Goal: Check status: Check status

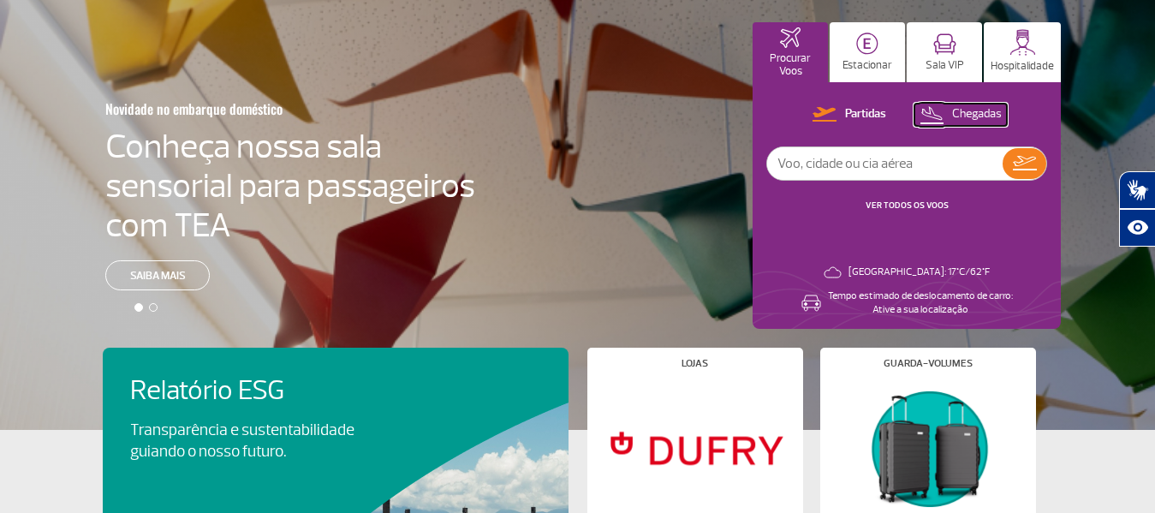
click at [964, 107] on p "Chegadas" at bounding box center [977, 114] width 50 height 16
click at [895, 162] on input "text" at bounding box center [884, 163] width 235 height 33
type input "8187"
click at [1034, 168] on img at bounding box center [1024, 164] width 25 height 24
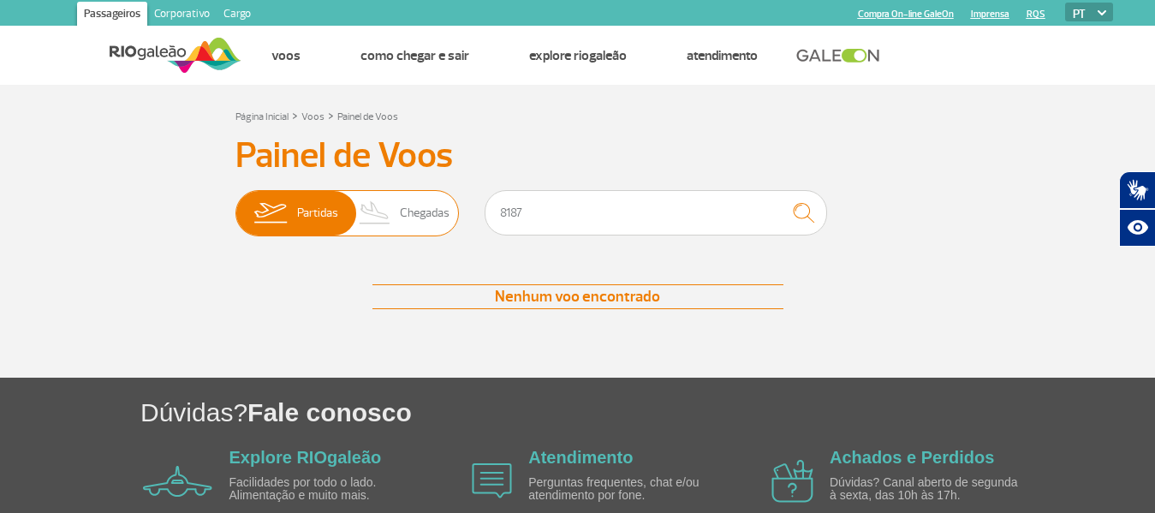
click at [444, 224] on span "Chegadas" at bounding box center [425, 213] width 50 height 45
click at [235, 205] on input "Partidas Chegadas" at bounding box center [235, 205] width 0 height 0
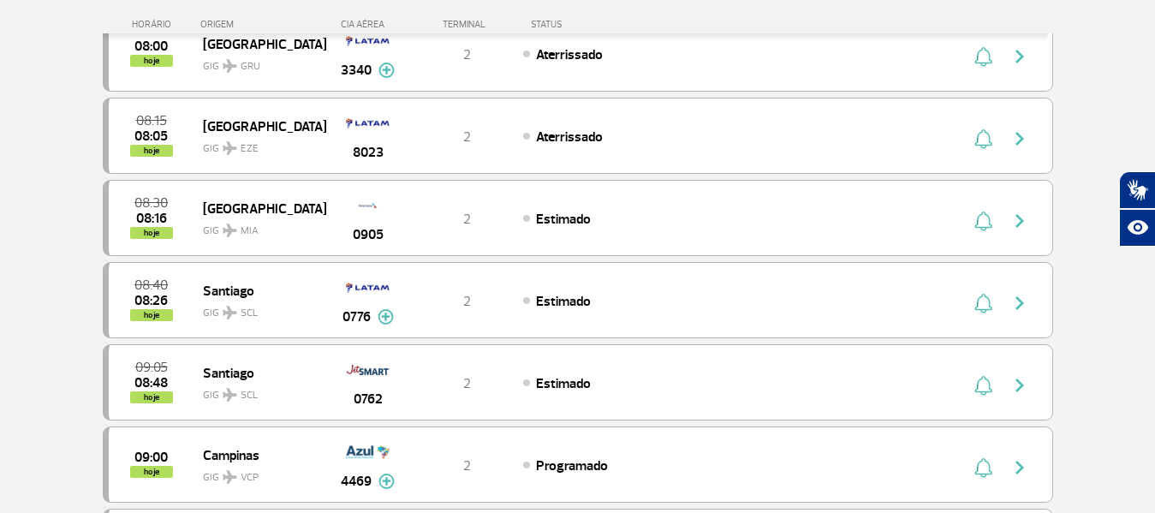
scroll to position [195, 0]
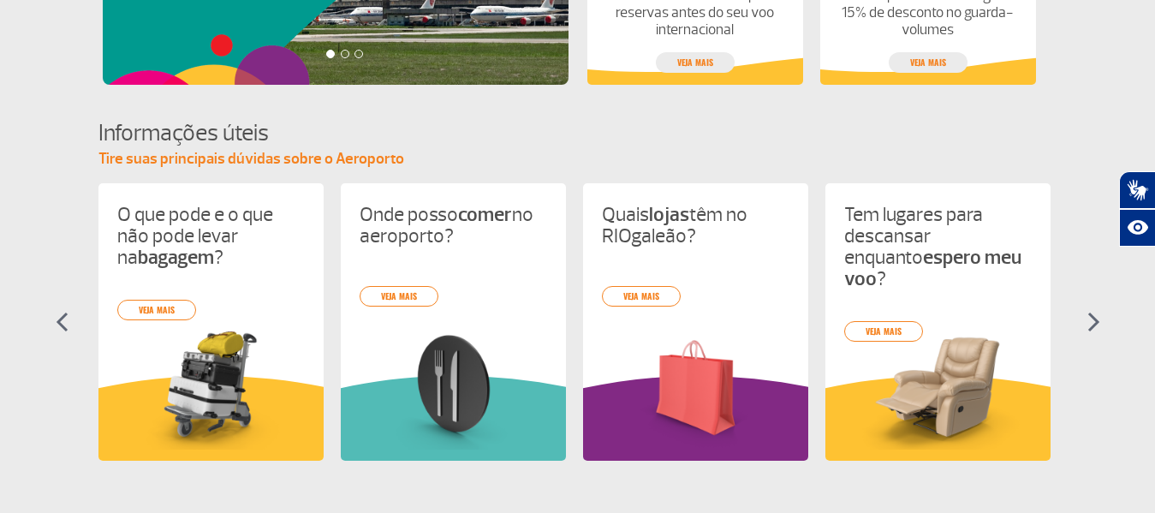
scroll to position [657, 0]
